Goal: Task Accomplishment & Management: Complete application form

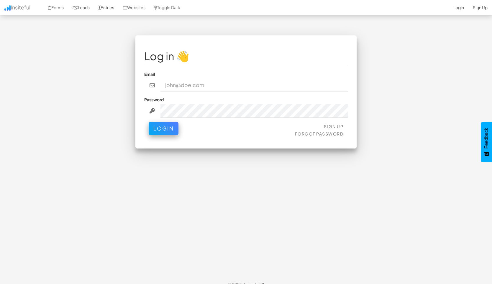
click at [201, 84] on input "email" at bounding box center [255, 86] width 188 height 14
click at [337, 125] on link "Sign Up" at bounding box center [334, 126] width 20 height 5
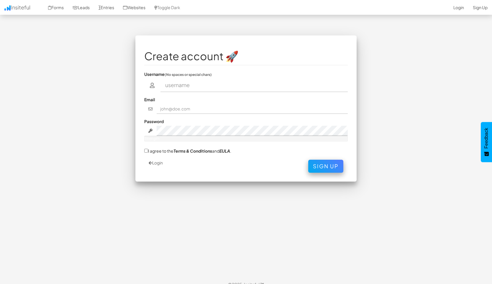
click at [265, 85] on input "text" at bounding box center [255, 86] width 188 height 14
type input "raian"
type input "[EMAIL_ADDRESS][DOMAIN_NAME]"
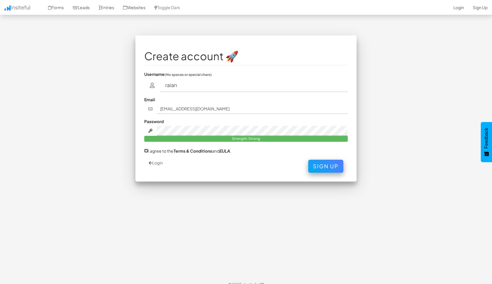
click at [148, 152] on input "I agree to the Terms & Conditions and [PERSON_NAME] ." at bounding box center [146, 151] width 4 height 4
click at [148, 151] on input "I agree to the Terms & Conditions and [PERSON_NAME] ." at bounding box center [146, 151] width 4 height 4
checkbox input "true"
click at [327, 162] on button "Sign Up" at bounding box center [325, 164] width 35 height 13
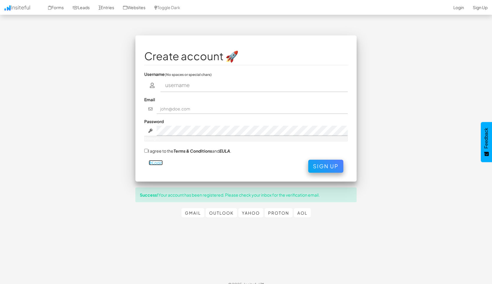
click at [156, 164] on link "Login" at bounding box center [156, 162] width 14 height 5
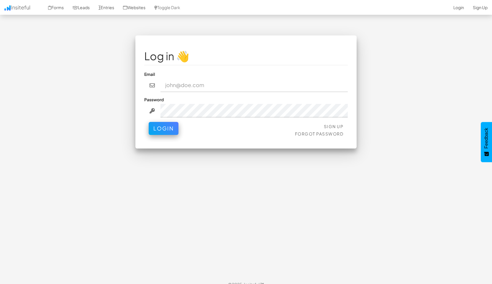
click at [192, 87] on input "email" at bounding box center [255, 86] width 188 height 14
type input "[EMAIL_ADDRESS][DOMAIN_NAME]"
click at [149, 122] on button "Login" at bounding box center [164, 128] width 30 height 13
